Goal: Obtain resource: Download file/media

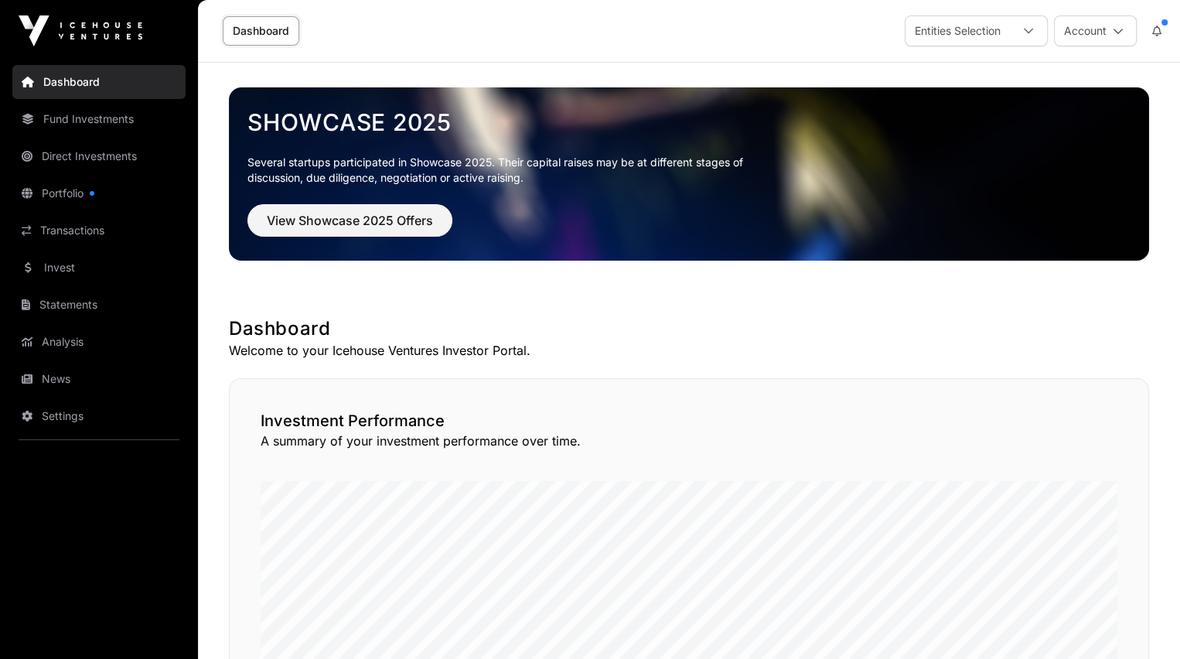
click at [58, 302] on link "Statements" at bounding box center [98, 305] width 173 height 34
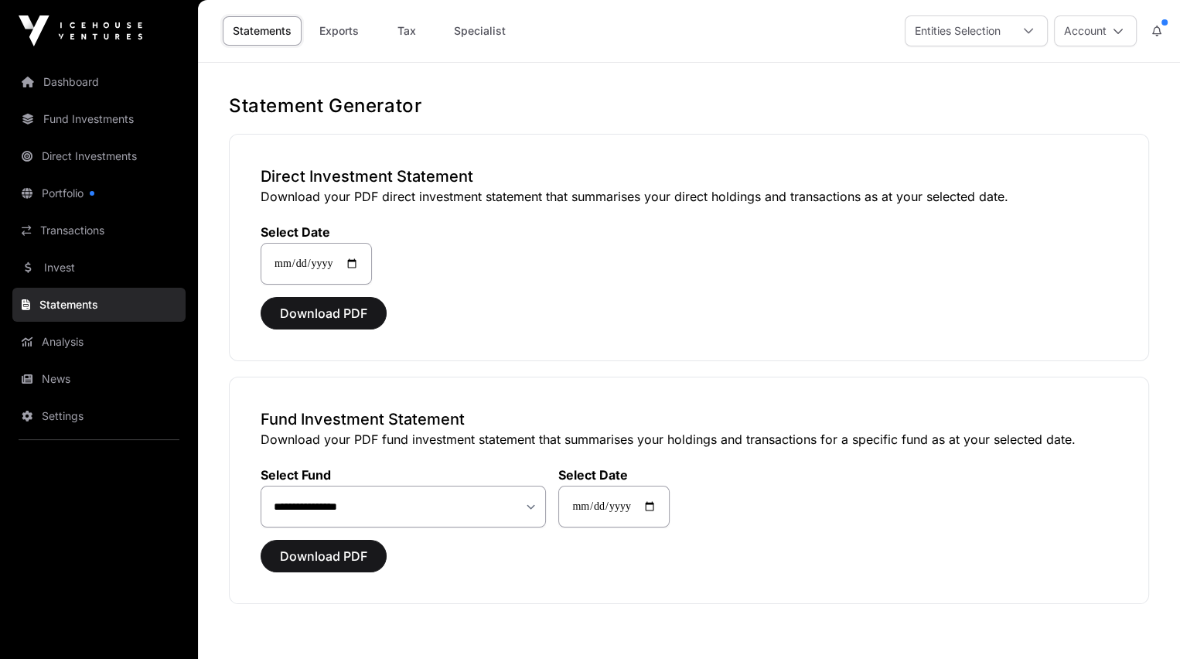
click at [1028, 29] on icon at bounding box center [1028, 31] width 11 height 11
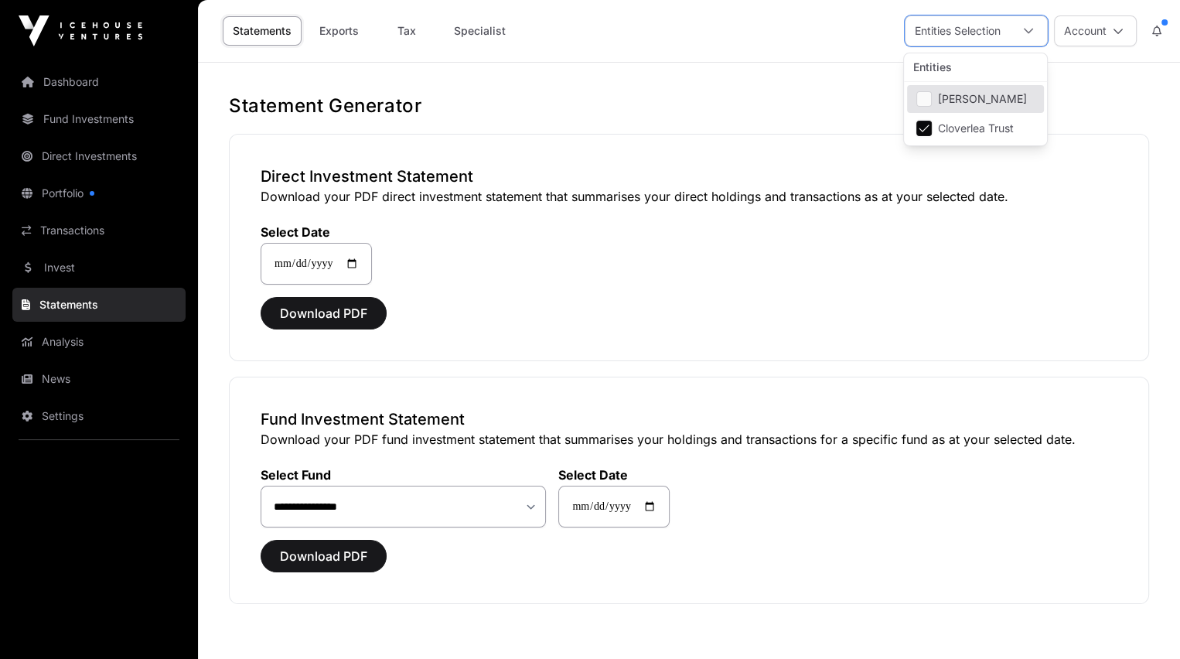
click at [1022, 101] on span "[PERSON_NAME]" at bounding box center [982, 99] width 89 height 11
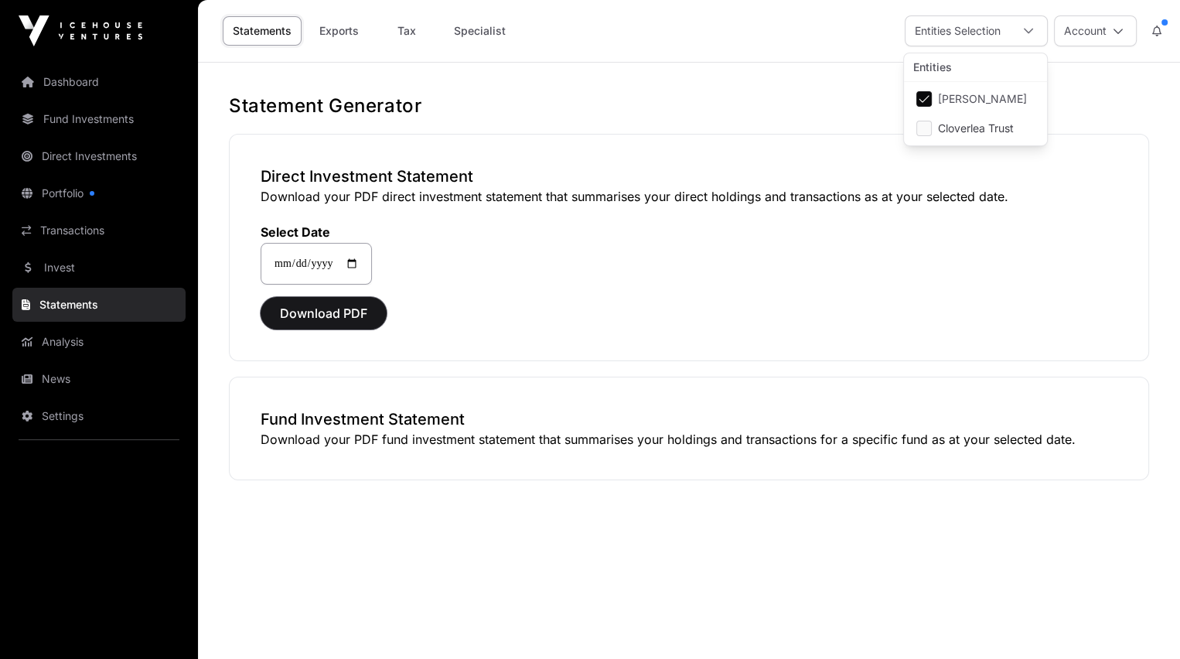
click at [329, 309] on span "Download PDF" at bounding box center [323, 313] width 87 height 19
click at [406, 29] on link "Tax" at bounding box center [407, 30] width 62 height 29
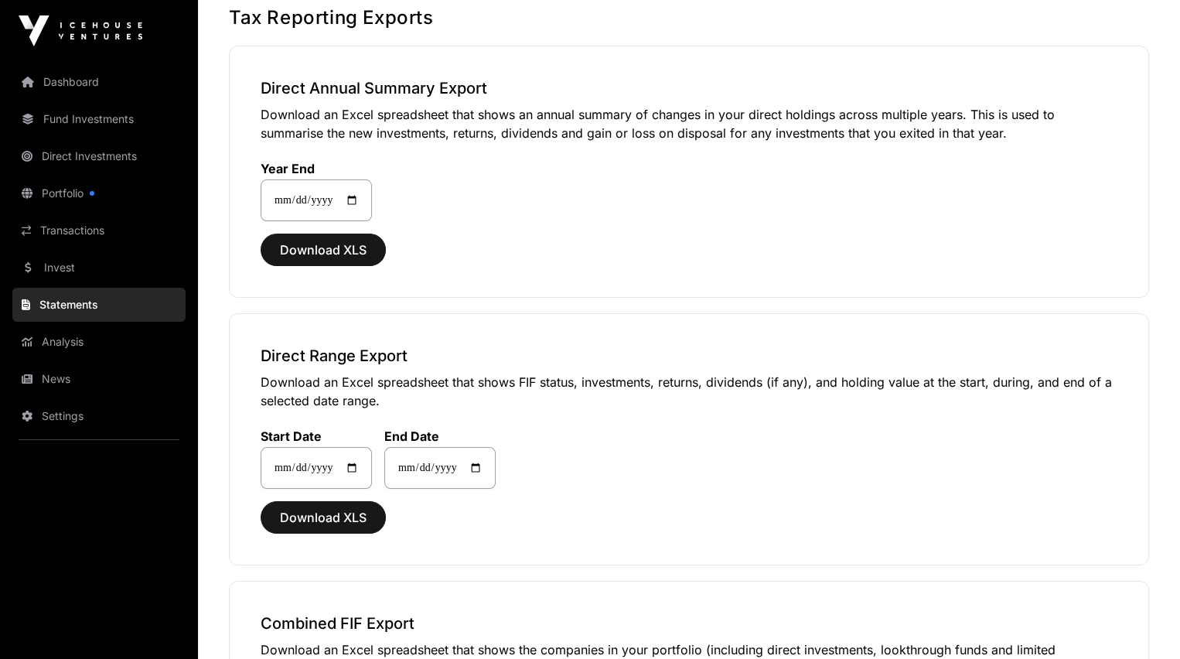
scroll to position [90, 0]
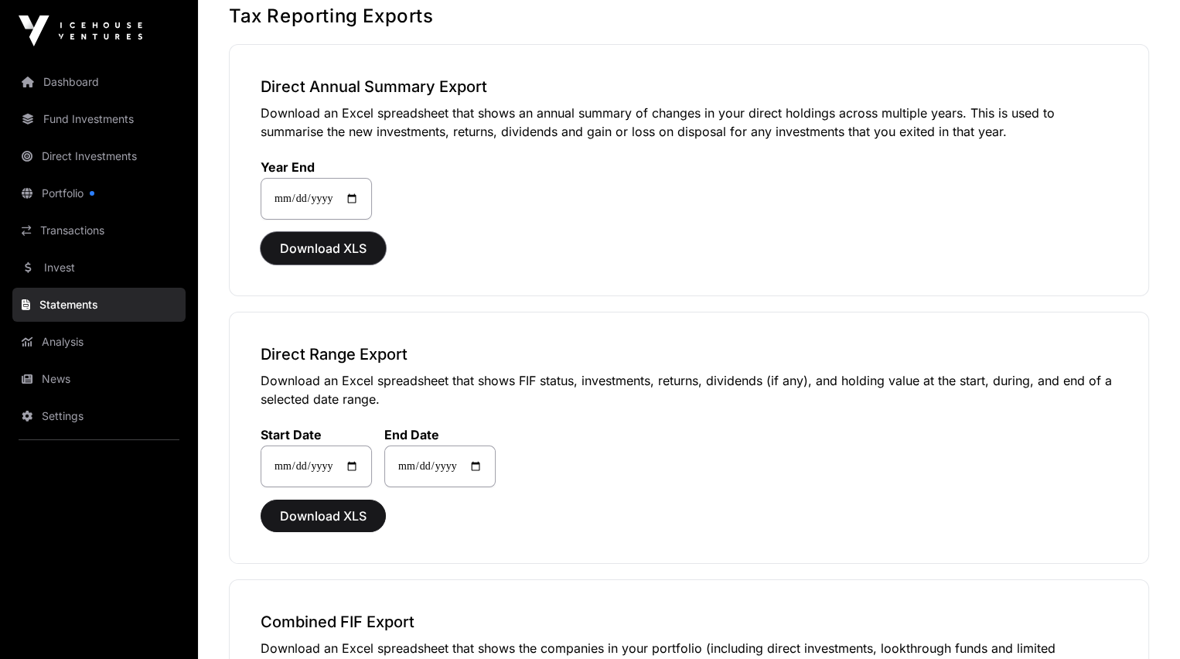
click at [322, 247] on span "Download XLS" at bounding box center [323, 248] width 87 height 19
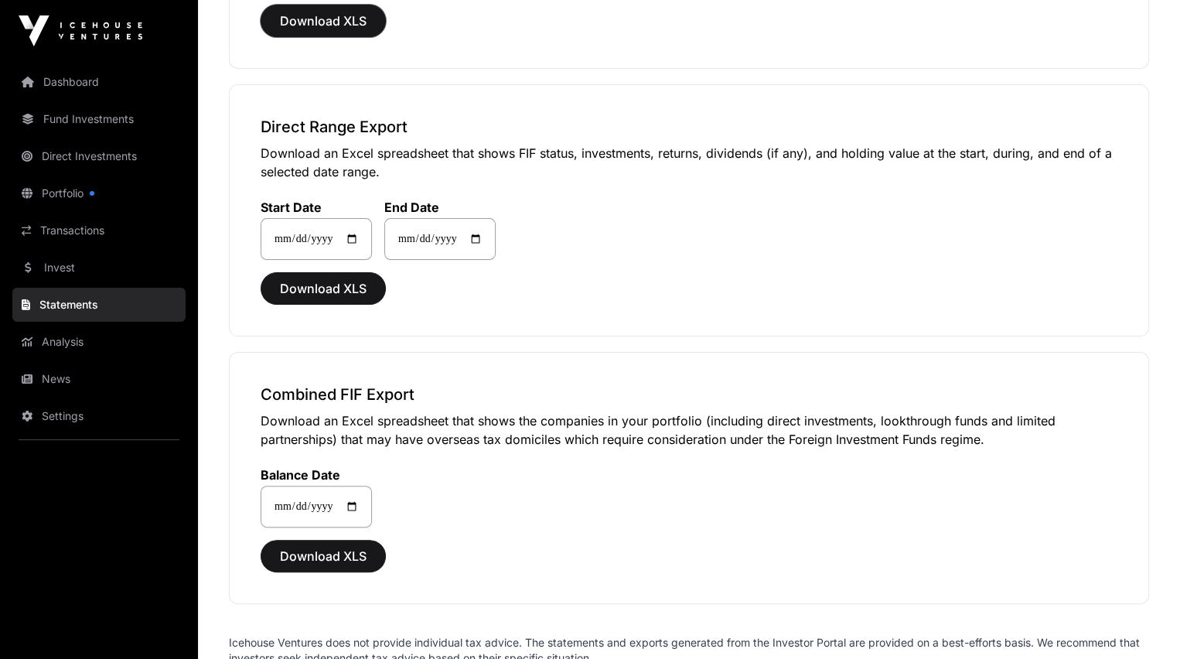
scroll to position [319, 0]
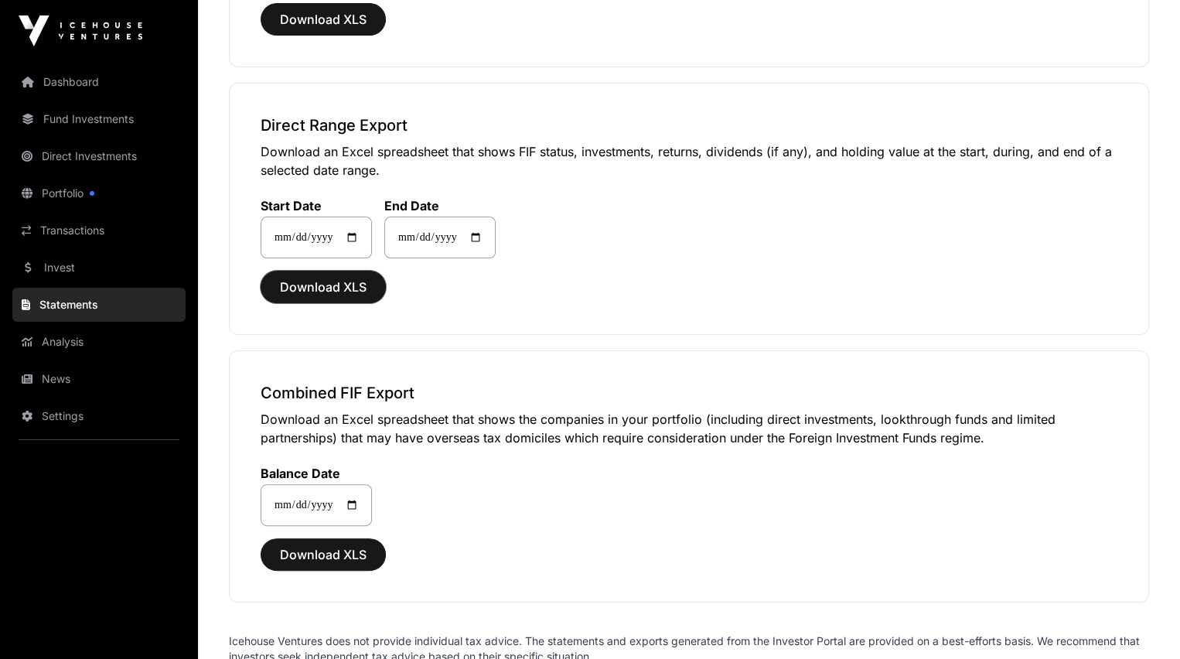
click at [305, 283] on span "Download XLS" at bounding box center [323, 287] width 87 height 19
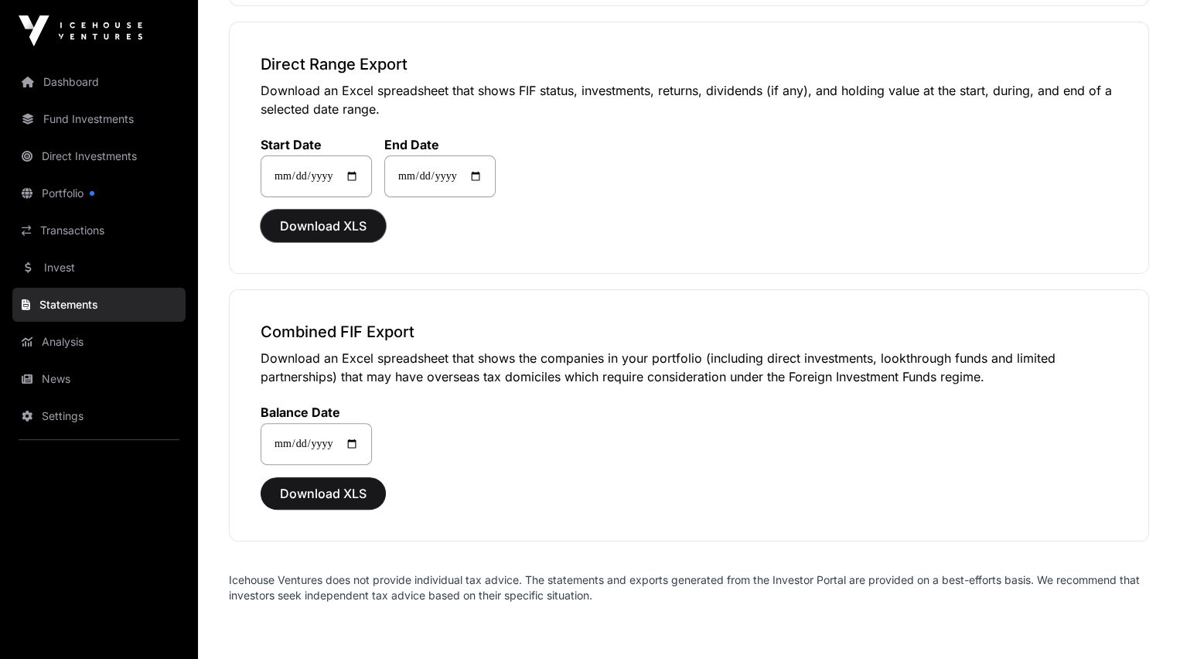
scroll to position [381, 0]
click at [300, 483] on span "Download XLS" at bounding box center [323, 492] width 87 height 19
